Goal: Information Seeking & Learning: Learn about a topic

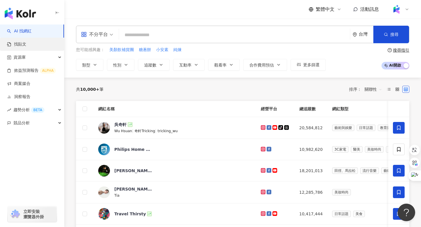
click at [21, 44] on link "找貼文" at bounding box center [16, 45] width 19 height 6
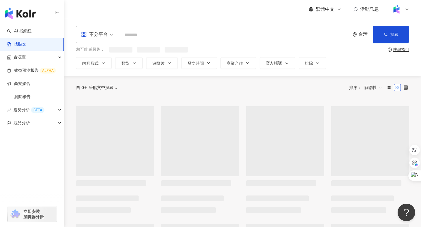
click at [139, 36] on input "search" at bounding box center [234, 35] width 226 height 13
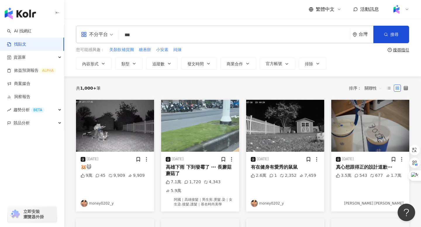
type input "***"
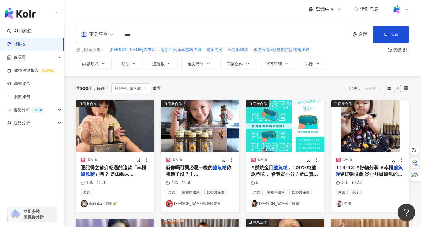
click at [375, 89] on span "關聯性" at bounding box center [374, 88] width 18 height 9
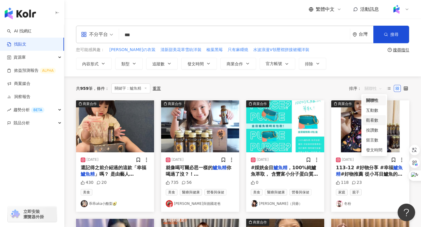
click at [376, 121] on div "觀看數" at bounding box center [374, 120] width 16 height 6
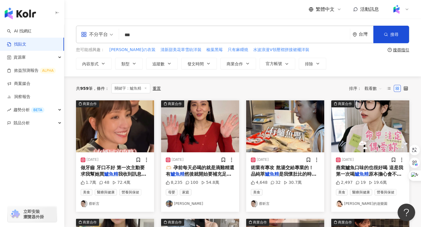
click at [211, 126] on img at bounding box center [200, 127] width 78 height 52
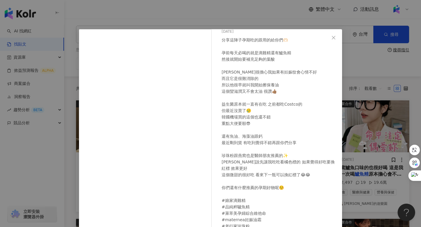
scroll to position [23, 0]
click at [335, 38] on icon "close" at bounding box center [333, 37] width 5 height 5
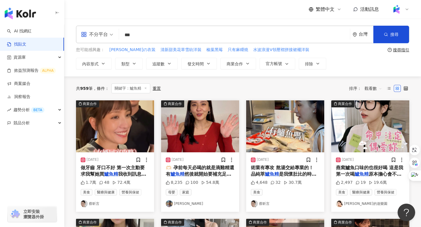
click at [121, 127] on img at bounding box center [115, 127] width 78 height 52
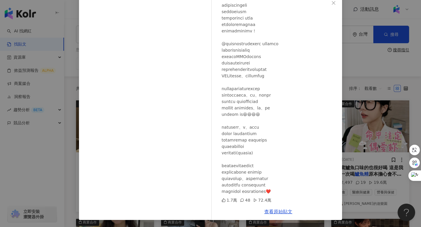
scroll to position [33, 0]
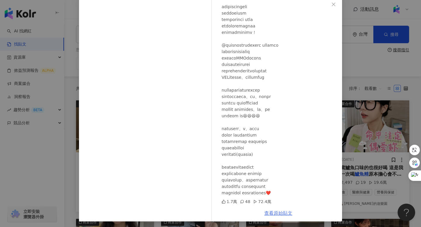
click at [277, 215] on link "查看原始貼文" at bounding box center [278, 214] width 28 height 6
click at [335, 5] on icon "close" at bounding box center [333, 4] width 5 height 5
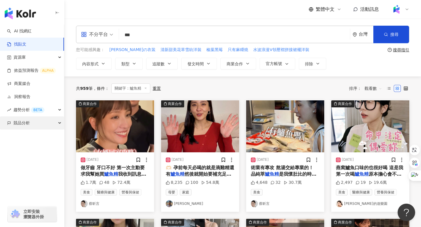
click at [30, 127] on div "競品分析" at bounding box center [32, 123] width 64 height 13
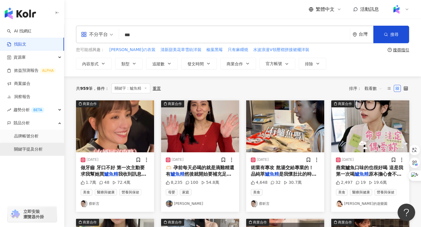
click at [30, 150] on link "關鍵字提及分析" at bounding box center [28, 150] width 29 height 6
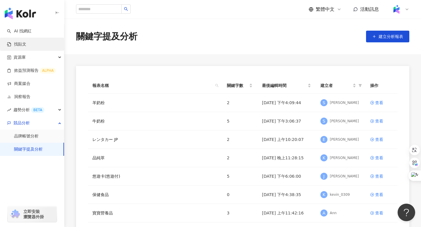
click at [20, 42] on link "找貼文" at bounding box center [16, 45] width 19 height 6
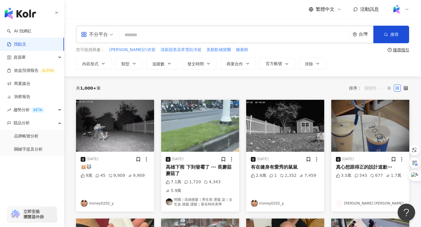
click at [370, 88] on span "關聯性" at bounding box center [374, 88] width 18 height 9
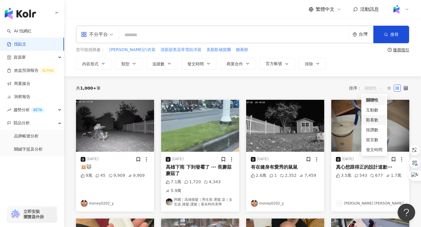
click at [373, 121] on div "觀看數" at bounding box center [374, 120] width 16 height 6
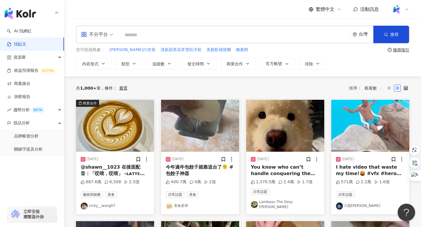
click at [135, 37] on input "search" at bounding box center [234, 35] width 226 height 13
type input "***"
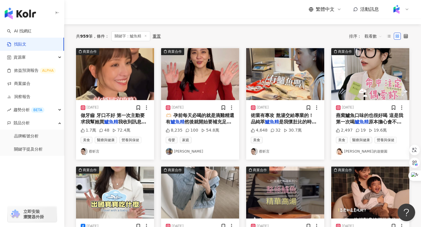
scroll to position [53, 0]
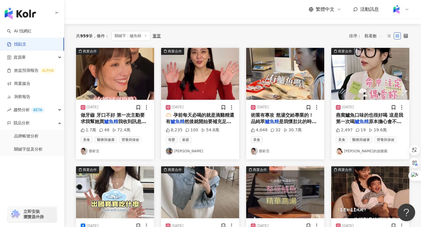
click at [292, 86] on img at bounding box center [285, 74] width 78 height 52
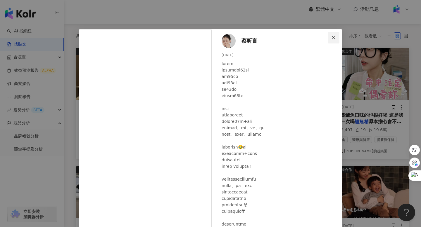
click at [334, 38] on icon "close" at bounding box center [334, 38] width 4 height 4
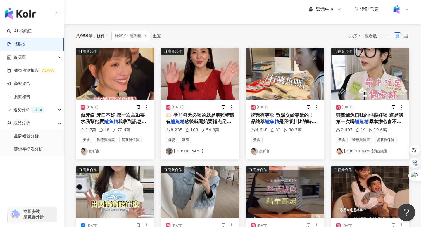
click at [379, 78] on img at bounding box center [370, 74] width 78 height 52
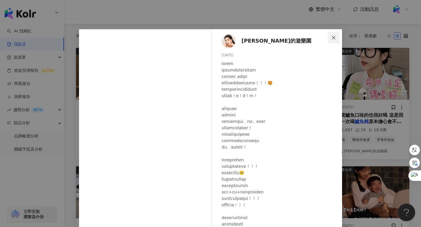
click at [333, 39] on icon "close" at bounding box center [333, 37] width 5 height 5
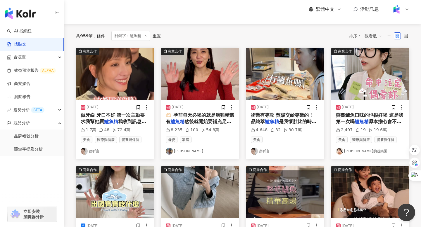
click at [111, 64] on img at bounding box center [115, 74] width 78 height 52
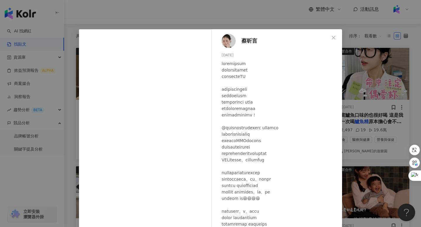
click at [251, 42] on span "蔡昕言" at bounding box center [249, 41] width 16 height 8
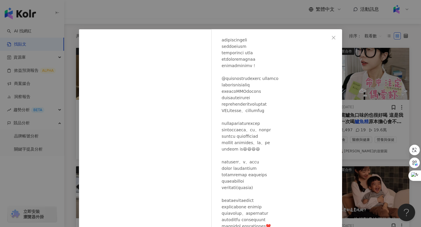
scroll to position [35, 0]
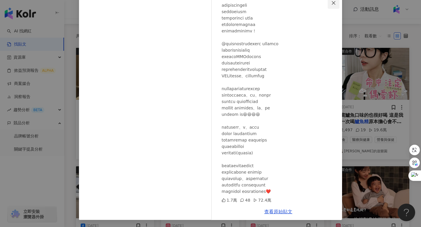
click at [334, 4] on icon "close" at bounding box center [333, 3] width 5 height 5
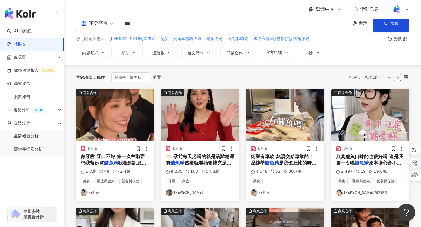
scroll to position [11, 0]
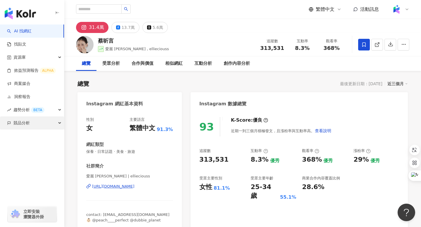
click at [17, 124] on span "競品分析" at bounding box center [21, 123] width 16 height 13
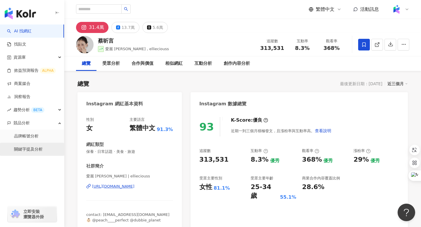
click at [26, 151] on link "關鍵字提及分析" at bounding box center [28, 150] width 29 height 6
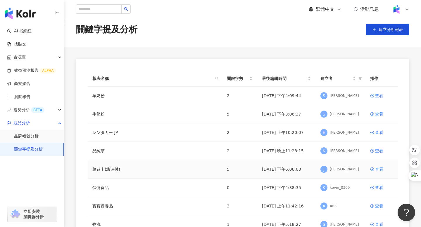
scroll to position [11, 0]
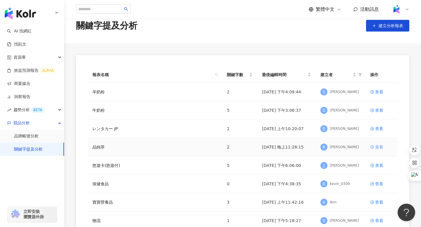
click at [378, 147] on div "查看" at bounding box center [379, 147] width 8 height 6
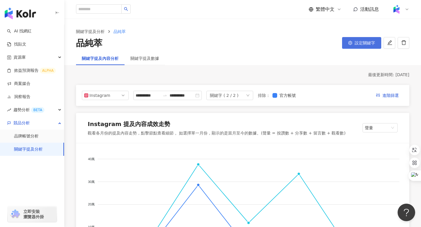
click at [362, 45] on span "設定關鍵字" at bounding box center [365, 43] width 20 height 5
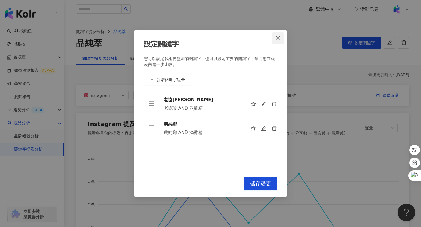
click at [280, 37] on icon "close" at bounding box center [278, 38] width 5 height 5
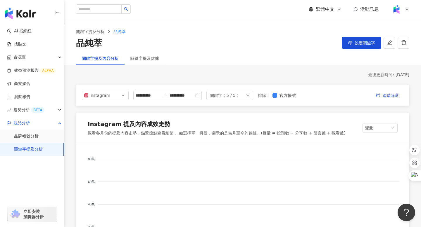
click at [238, 96] on div "關鍵字 ( 5 / 5 )" at bounding box center [224, 95] width 29 height 9
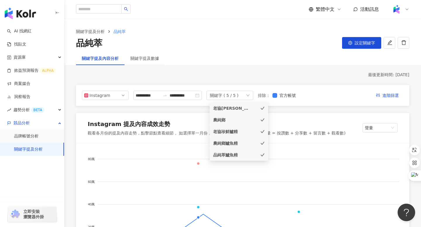
click at [227, 109] on div "老協珍" at bounding box center [230, 108] width 35 height 6
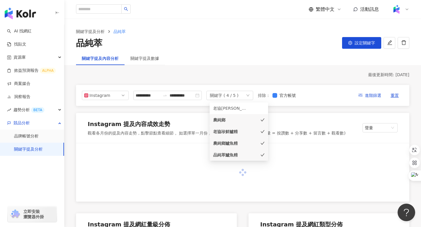
click at [227, 120] on div "農純鄉" at bounding box center [230, 120] width 35 height 6
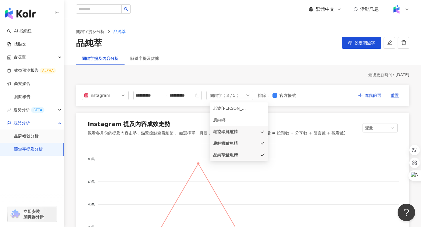
click at [260, 60] on div "關鍵字提及內容分析 關鍵字提及數據" at bounding box center [242, 58] width 357 height 13
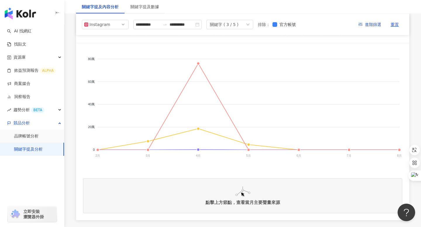
scroll to position [94, 0]
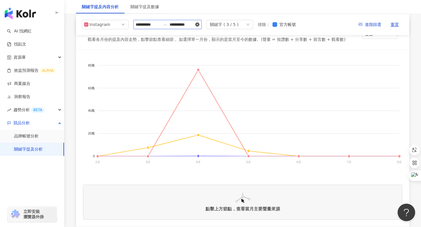
click at [199, 25] on icon "close-circle" at bounding box center [197, 25] width 4 height 4
click at [139, 25] on input at bounding box center [148, 24] width 25 height 6
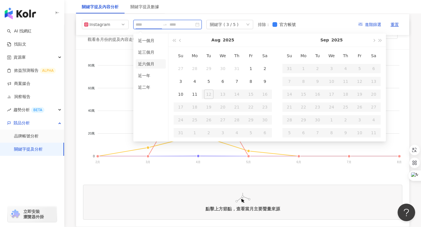
type input "**********"
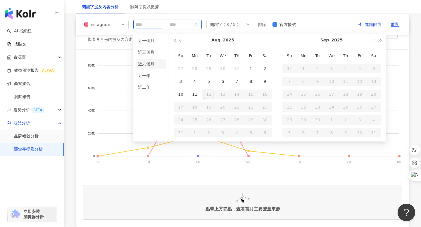
type input "**********"
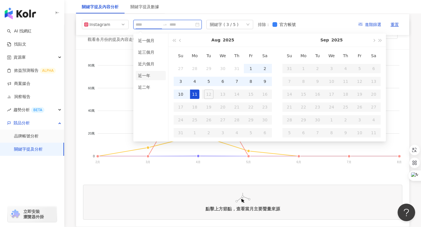
type input "**********"
click at [141, 89] on li "近二年" at bounding box center [151, 87] width 30 height 9
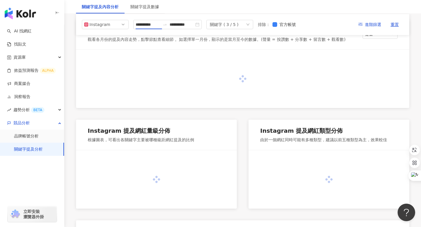
type input "**********"
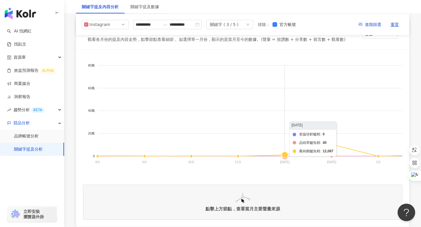
scroll to position [92, 0]
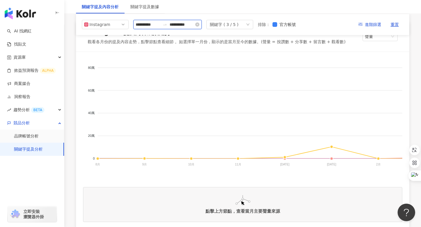
click at [159, 26] on input "**********" at bounding box center [148, 24] width 25 height 6
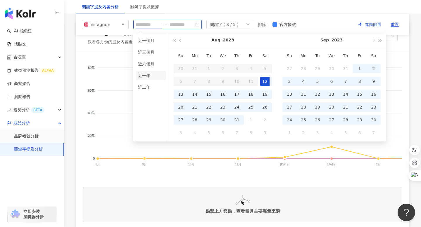
type input "**********"
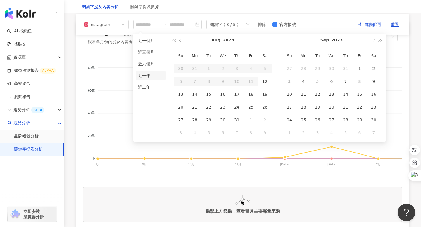
click at [144, 77] on li "近一年" at bounding box center [151, 75] width 30 height 9
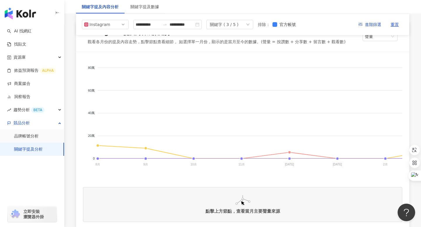
drag, startPoint x: 324, startPoint y: 62, endPoint x: 298, endPoint y: 67, distance: 26.3
click at [298, 67] on foreignobject "品純萃鱸魚精 農純鄉鱸魚精 老協珍鮮鱸精" at bounding box center [379, 117] width 593 height 117
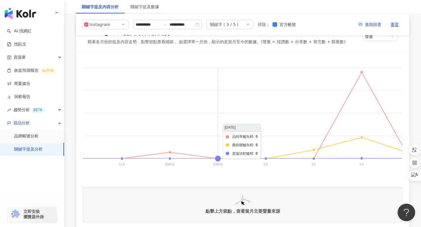
scroll to position [0, 129]
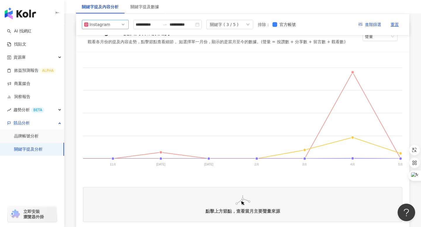
click at [122, 25] on span "Instagram" at bounding box center [105, 24] width 42 height 9
click at [106, 49] on div "Facebook" at bounding box center [101, 48] width 19 height 6
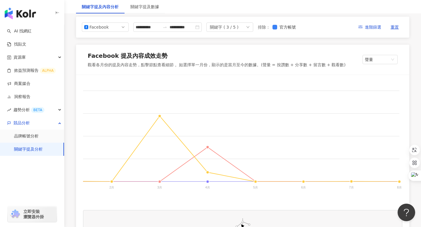
scroll to position [0, 272]
click at [124, 29] on span "Facebook" at bounding box center [105, 27] width 42 height 9
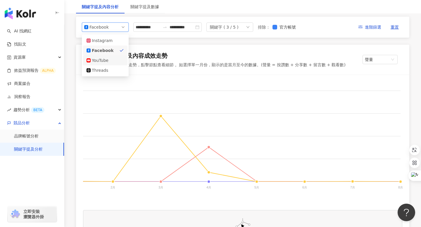
click at [107, 62] on div "YouTube" at bounding box center [101, 60] width 19 height 6
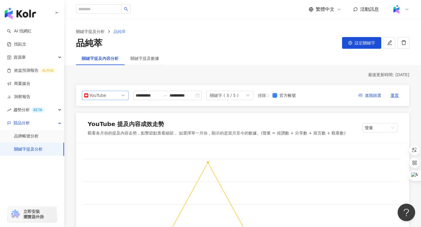
click at [116, 92] on span "YouTube" at bounding box center [105, 95] width 42 height 9
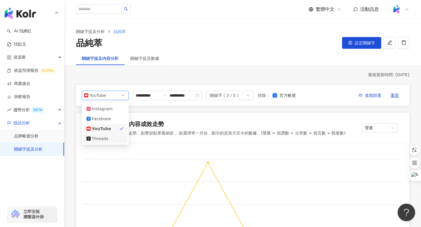
click at [96, 139] on div "Threads" at bounding box center [101, 139] width 19 height 6
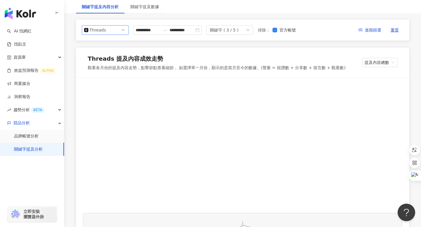
scroll to position [63, 0]
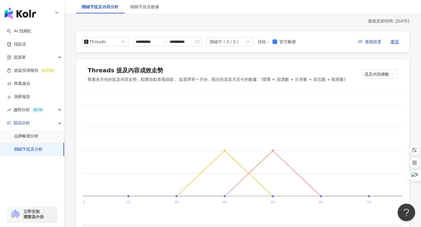
scroll to position [0, 256]
click at [271, 149] on foreignobject "農純鄉鱸魚精 品純萃鱸魚精 老協珍鮮鱸精" at bounding box center [123, 155] width 593 height 117
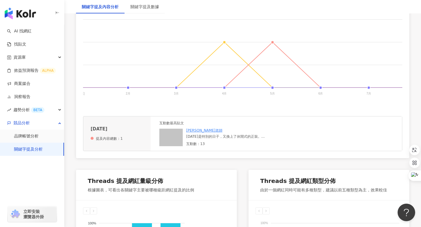
scroll to position [168, 0]
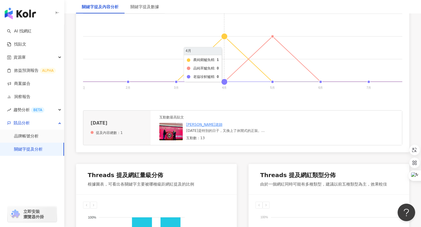
click at [225, 38] on foreignobject "農純鄉鱸魚精 品純萃鱸魚精 老協珍鮮鱸精" at bounding box center [123, 40] width 593 height 117
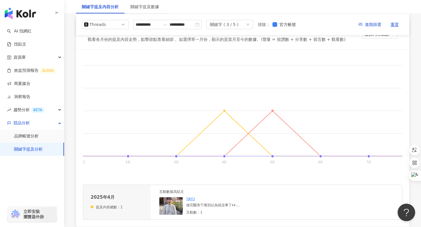
scroll to position [86, 0]
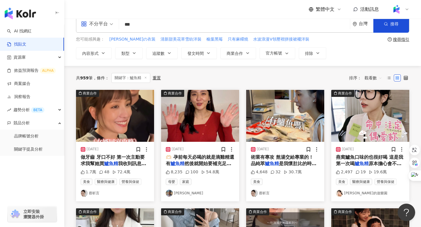
click at [145, 25] on input "***" at bounding box center [234, 24] width 226 height 13
type input "**********"
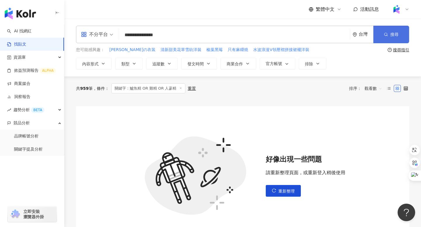
click at [376, 34] on button "搜尋" at bounding box center [391, 35] width 36 height 18
click at [388, 29] on button "搜尋" at bounding box center [391, 35] width 36 height 18
click at [279, 185] on button "重新整理" at bounding box center [283, 191] width 35 height 12
click at [278, 191] on span "重新整理" at bounding box center [286, 191] width 16 height 5
click at [189, 37] on input "**********" at bounding box center [234, 35] width 226 height 13
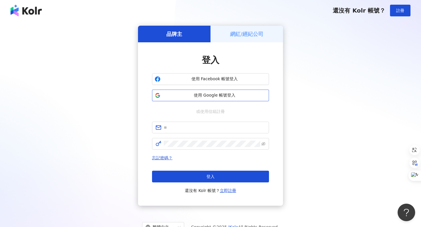
click at [199, 97] on span "使用 Google 帳號登入" at bounding box center [214, 96] width 103 height 6
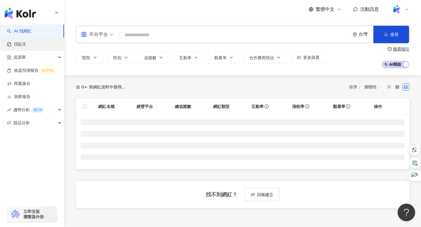
click at [26, 47] on link "找貼文" at bounding box center [16, 45] width 19 height 6
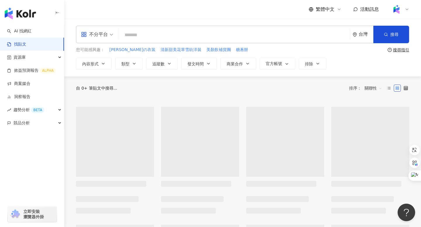
click at [141, 34] on input "search" at bounding box center [234, 35] width 226 height 13
paste input "**********"
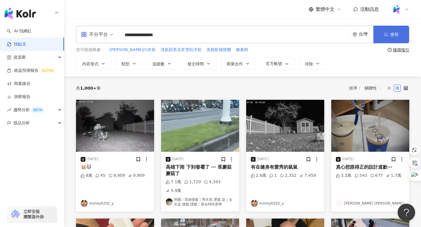
type input "**********"
click at [393, 34] on span "搜尋" at bounding box center [394, 34] width 8 height 5
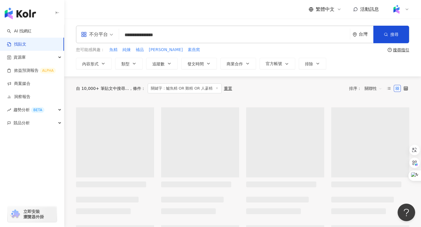
click at [372, 89] on span "關聯性" at bounding box center [374, 88] width 18 height 9
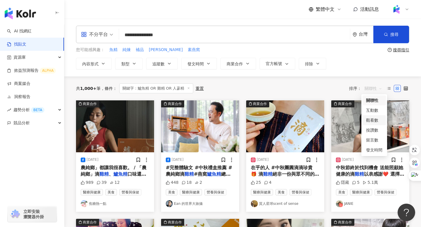
click at [373, 119] on div "觀看數" at bounding box center [374, 120] width 16 height 6
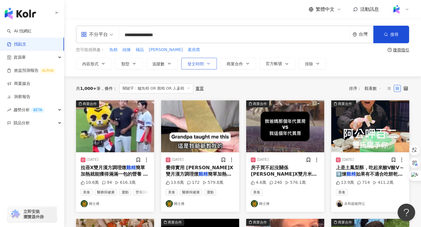
click at [208, 62] on icon "button" at bounding box center [208, 63] width 5 height 5
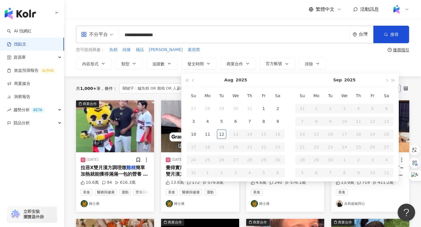
click at [244, 42] on div "**********" at bounding box center [242, 35] width 333 height 18
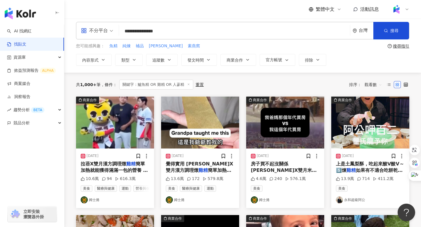
scroll to position [4, 0]
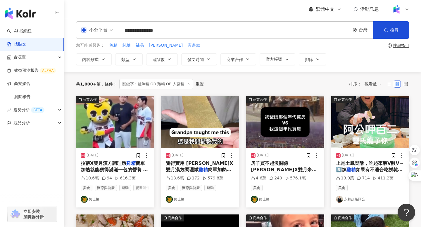
click at [201, 112] on img at bounding box center [200, 122] width 78 height 52
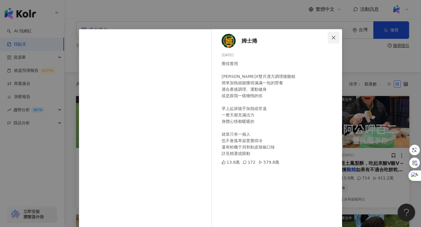
click at [334, 35] on icon "close" at bounding box center [333, 37] width 5 height 5
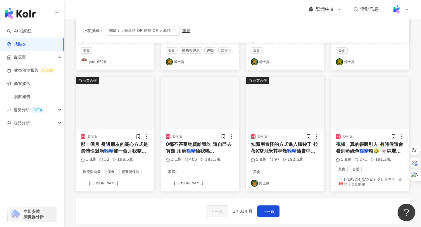
scroll to position [259, 0]
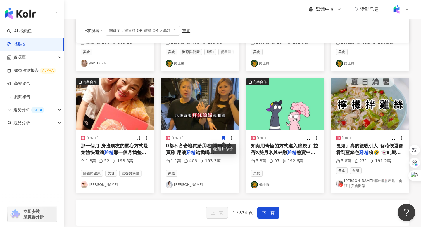
click at [178, 106] on img at bounding box center [200, 105] width 78 height 52
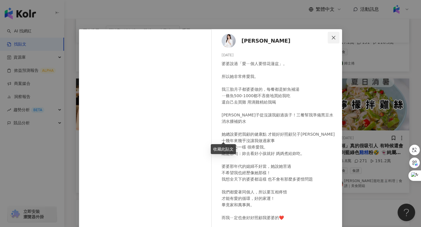
click at [333, 36] on icon "close" at bounding box center [333, 37] width 5 height 5
